Goal: Use online tool/utility: Use online tool/utility

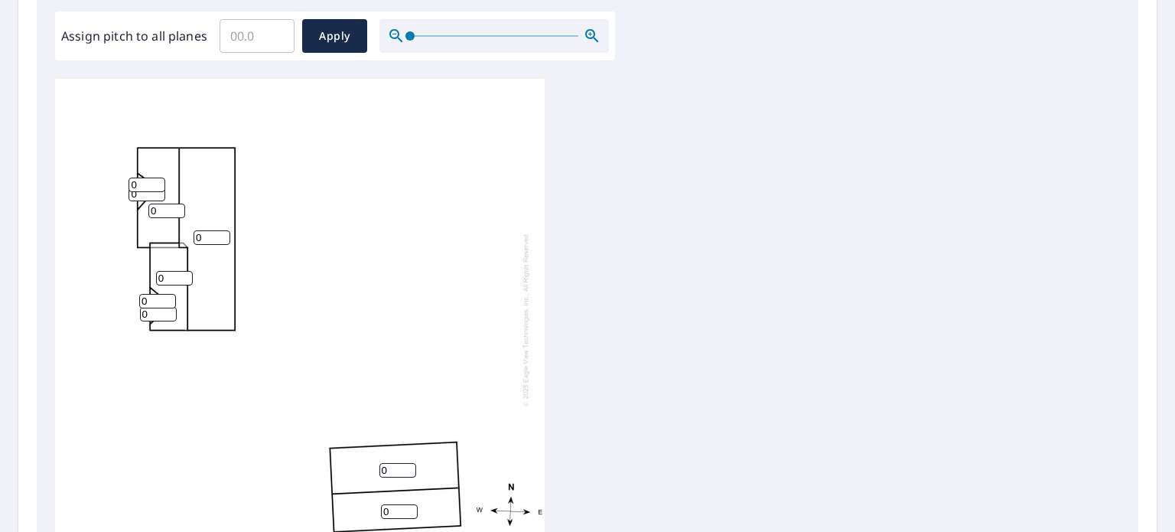
scroll to position [153, 0]
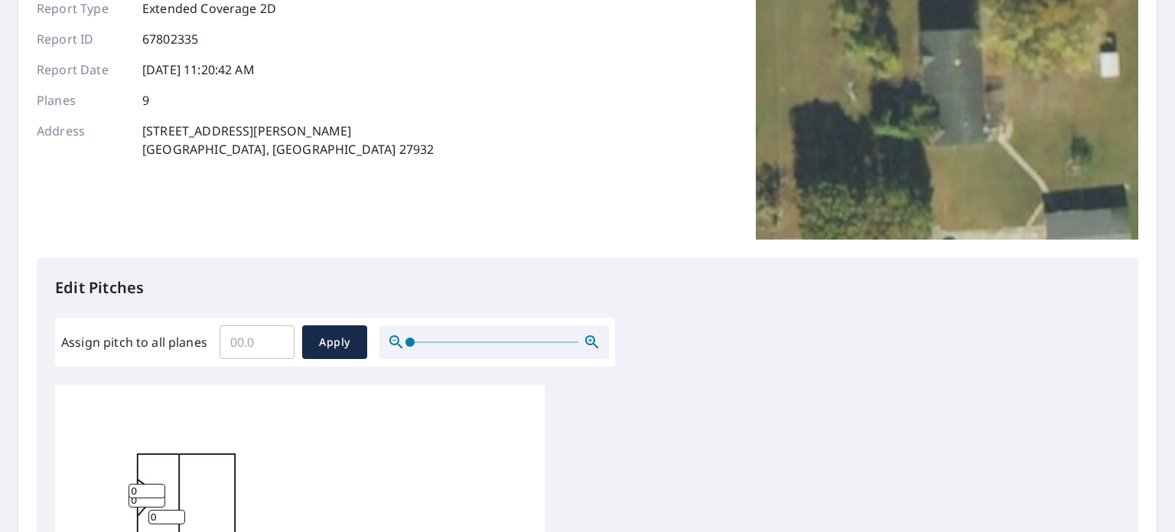
click at [236, 342] on input "Assign pitch to all planes" at bounding box center [256, 341] width 75 height 43
type input "7"
click at [341, 342] on span "Apply" at bounding box center [334, 342] width 41 height 19
type input "7"
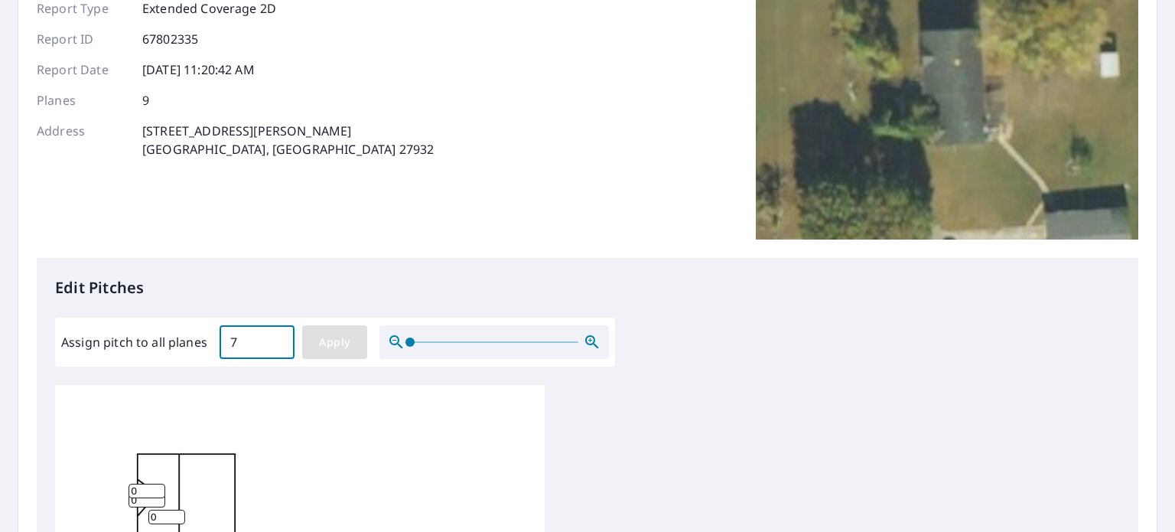
type input "7"
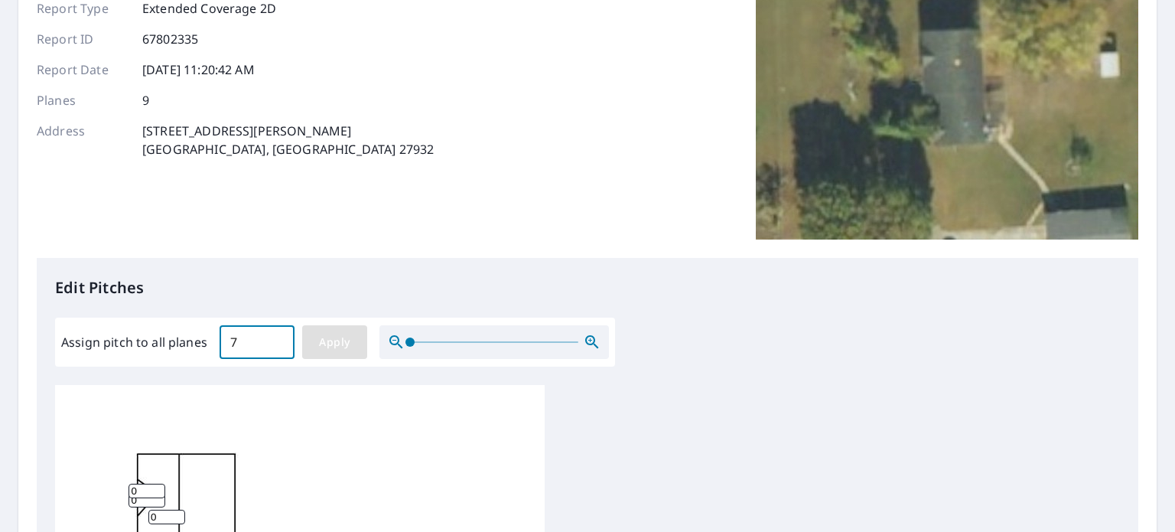
type input "7"
click at [346, 345] on span "Apply" at bounding box center [334, 342] width 41 height 19
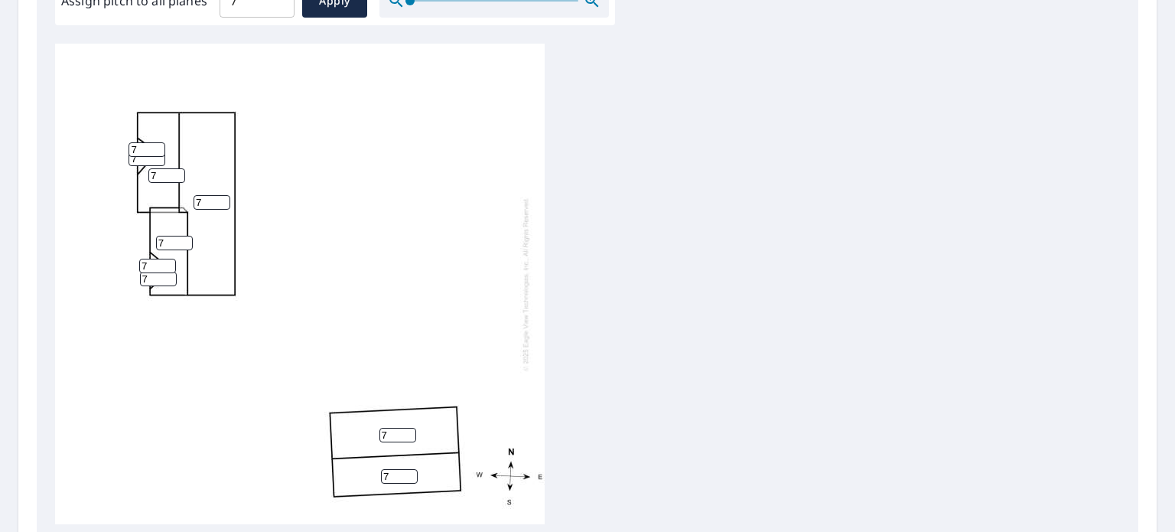
scroll to position [612, 0]
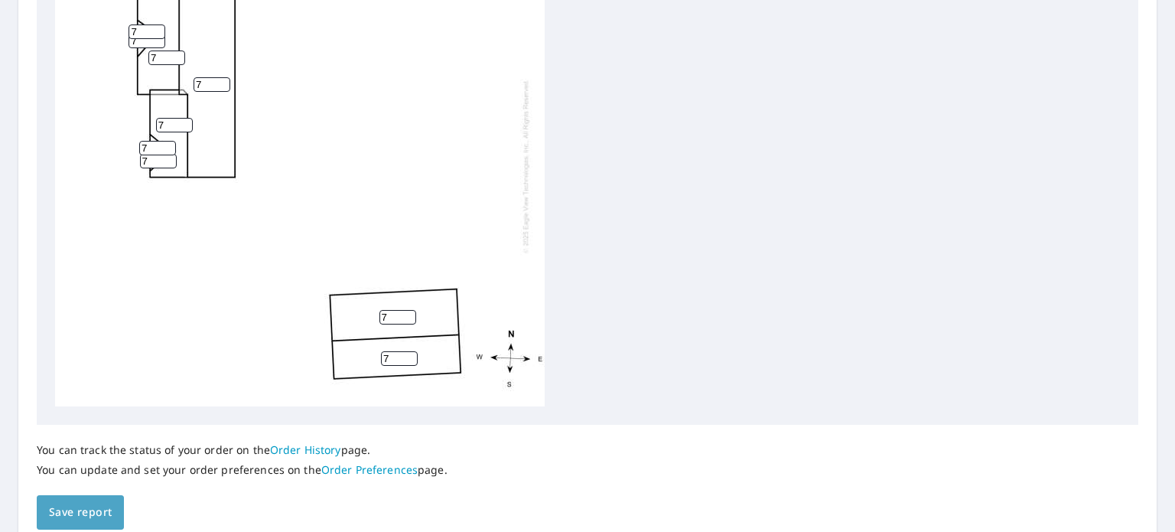
click at [86, 507] on span "Save report" at bounding box center [80, 511] width 63 height 19
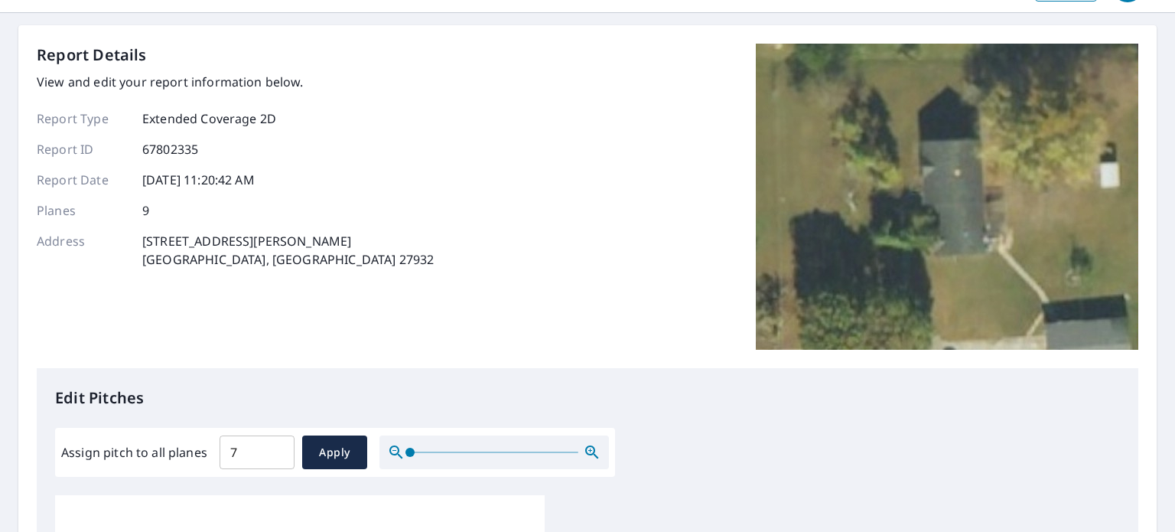
scroll to position [0, 0]
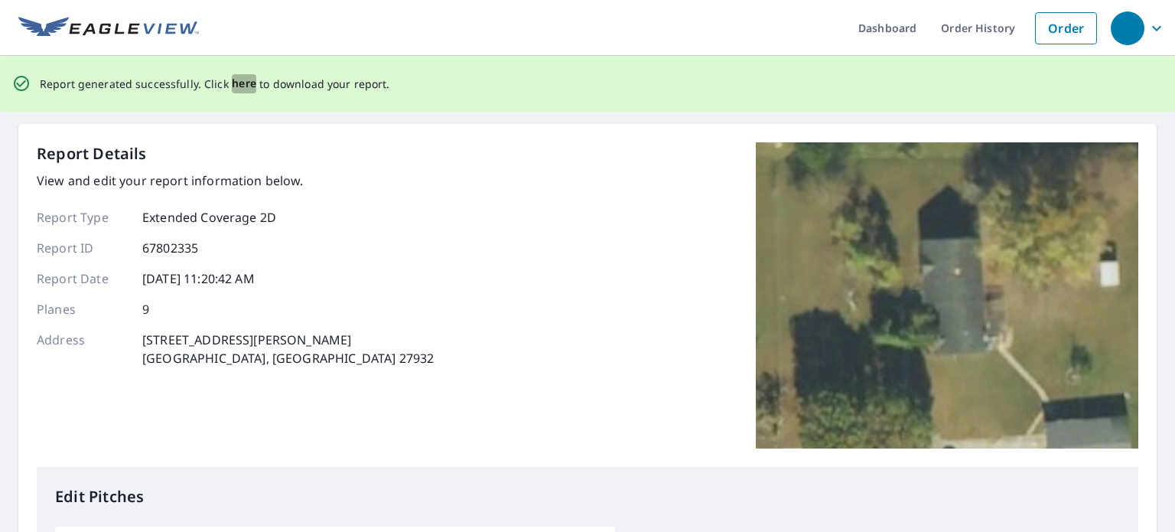
click at [236, 86] on span "here" at bounding box center [244, 83] width 25 height 19
click at [243, 86] on span "here" at bounding box center [244, 83] width 25 height 19
